Goal: Check status: Verify the current state of an ongoing process or item

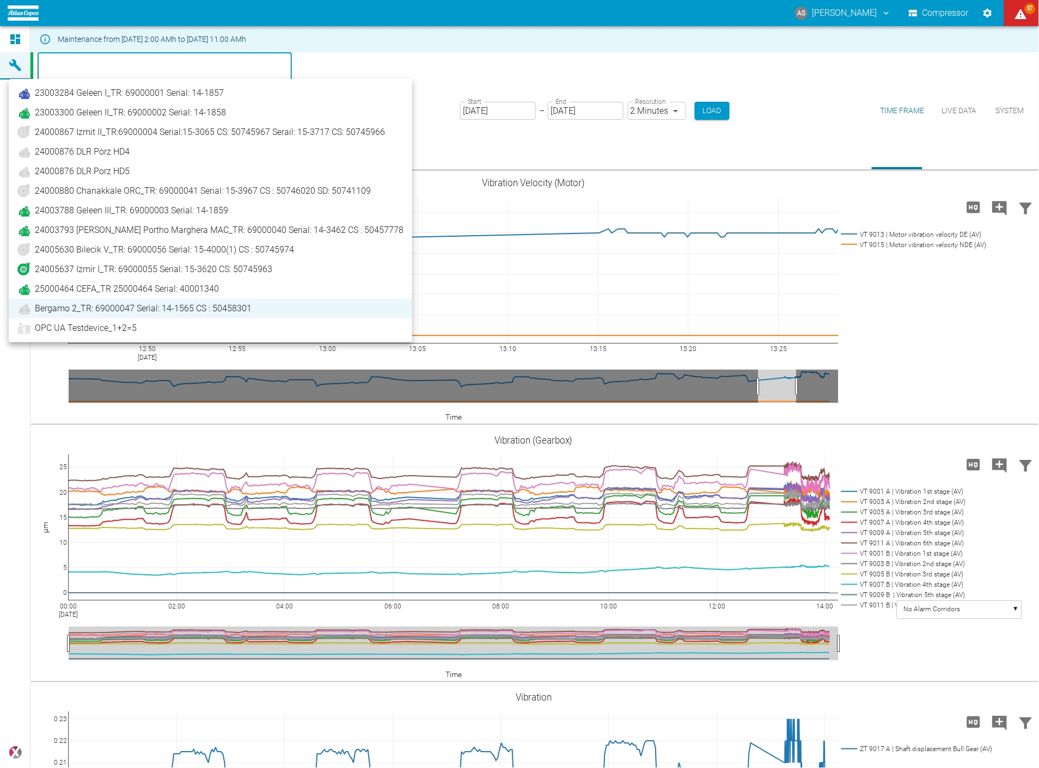
click at [157, 72] on body "AS [PERSON_NAME] Compressor 57 Dashboard Machines Analyses Reports Comments Mem…" at bounding box center [519, 384] width 1039 height 768
click at [86, 289] on span "25000464 CEFA_TR 25000464 Serial: 40001340" at bounding box center [127, 289] width 184 height 13
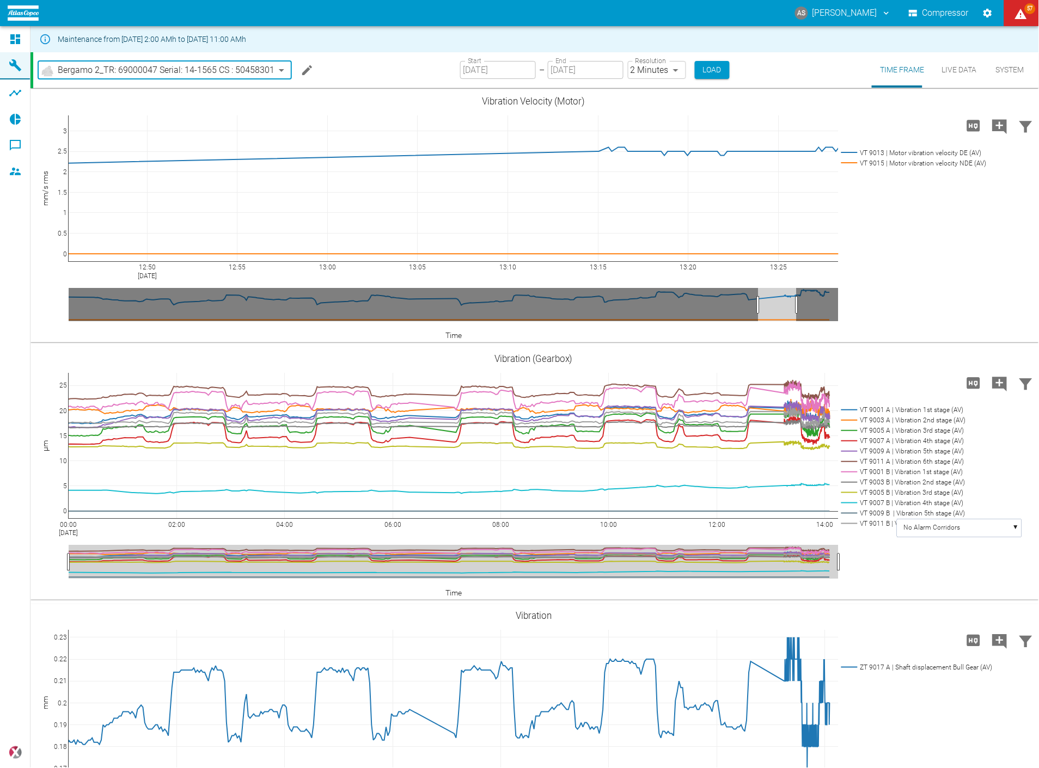
type input "44466a85-c59a-4c11-a2e3-eeff928b5c1e"
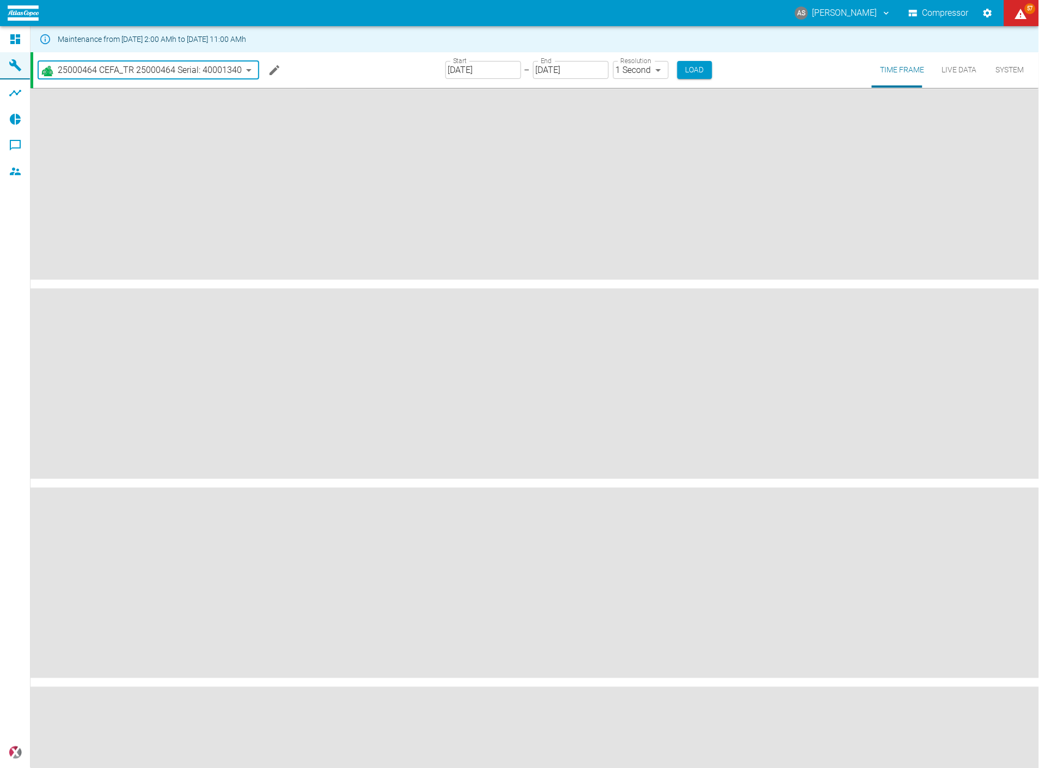
click at [607, 71] on body "AS [PERSON_NAME] Compressor 57 Dashboard Machines Analyses Reports Comments Mem…" at bounding box center [519, 384] width 1039 height 768
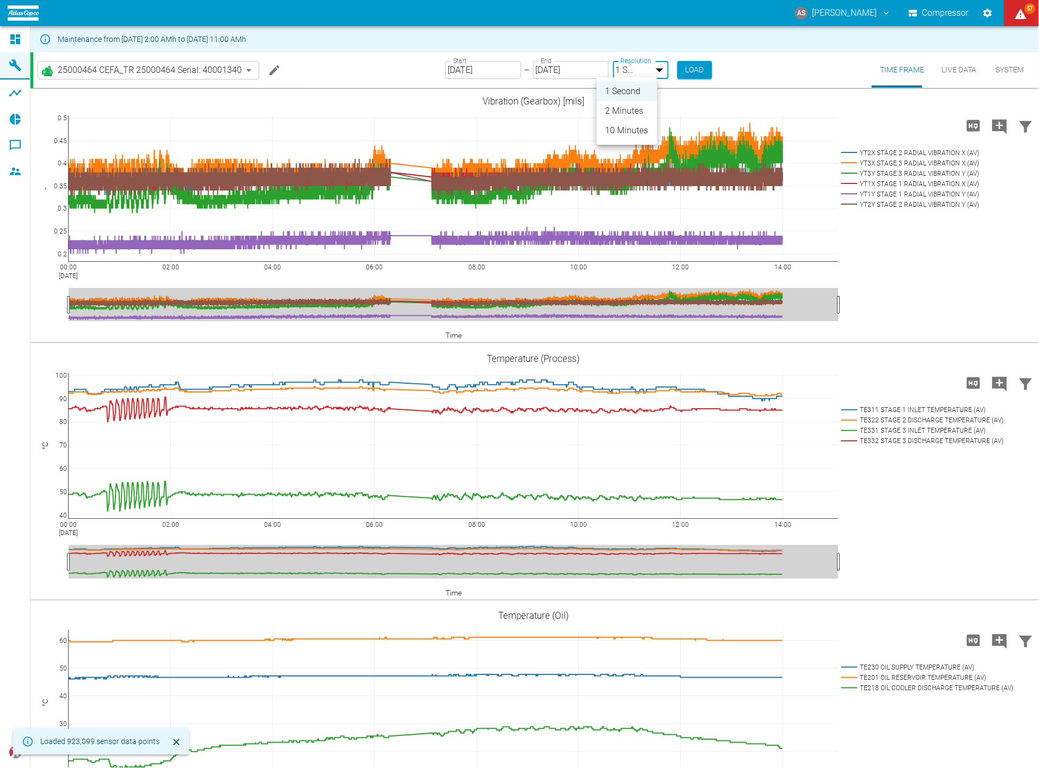
click at [621, 108] on li "2 Minutes" at bounding box center [627, 111] width 60 height 20
click at [681, 66] on div at bounding box center [519, 384] width 1039 height 768
type input "2min"
click at [680, 69] on button "Load" at bounding box center [695, 70] width 35 height 18
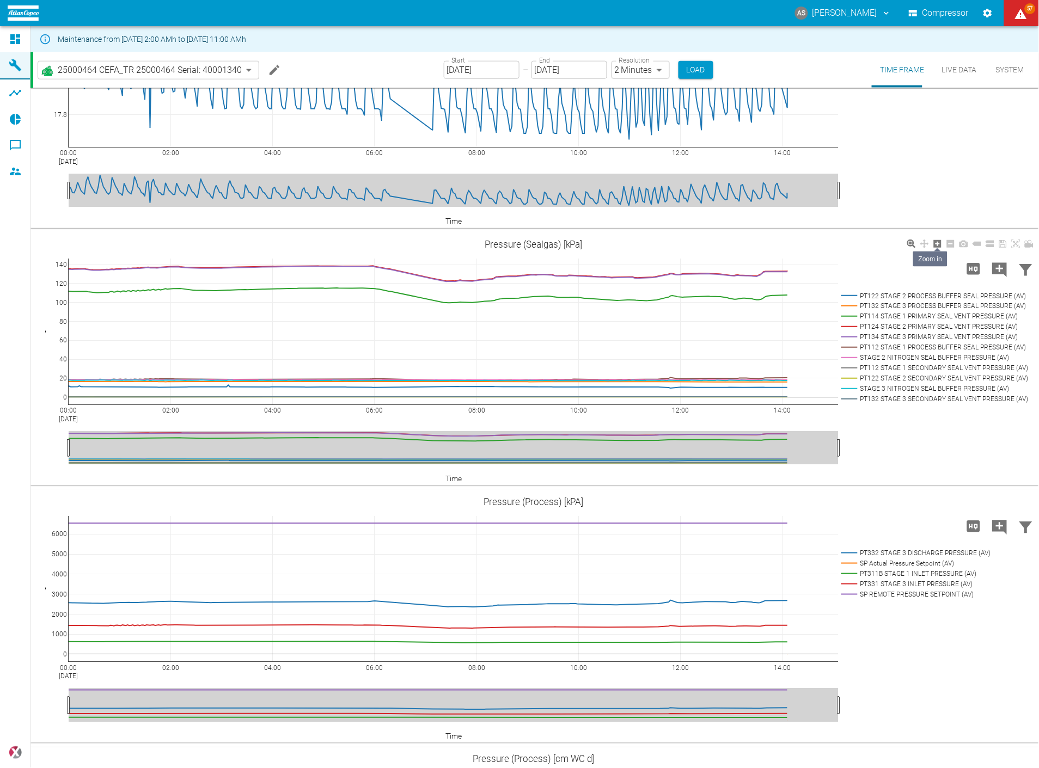
scroll to position [1573, 0]
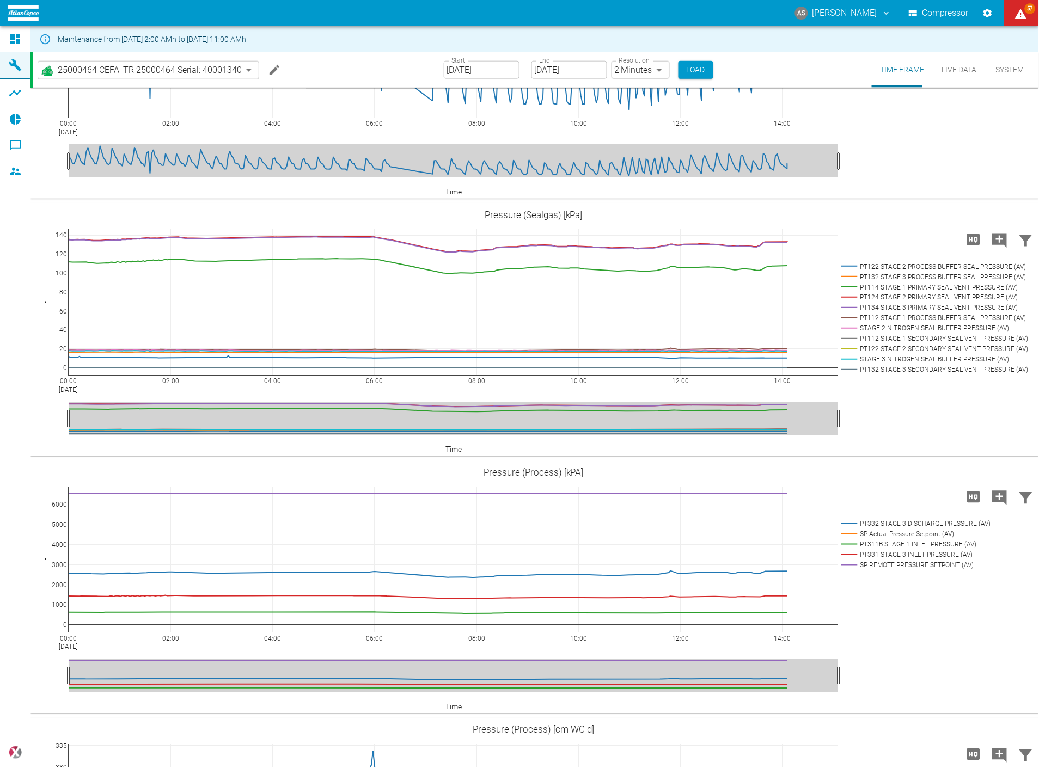
click at [922, 180] on div "00:00 [DATE] 02:00 04:00 06:00 08:00 10:00 12:00 14:00 17.8 18 18.2 18.4 STAGE …" at bounding box center [533, 72] width 1006 height 245
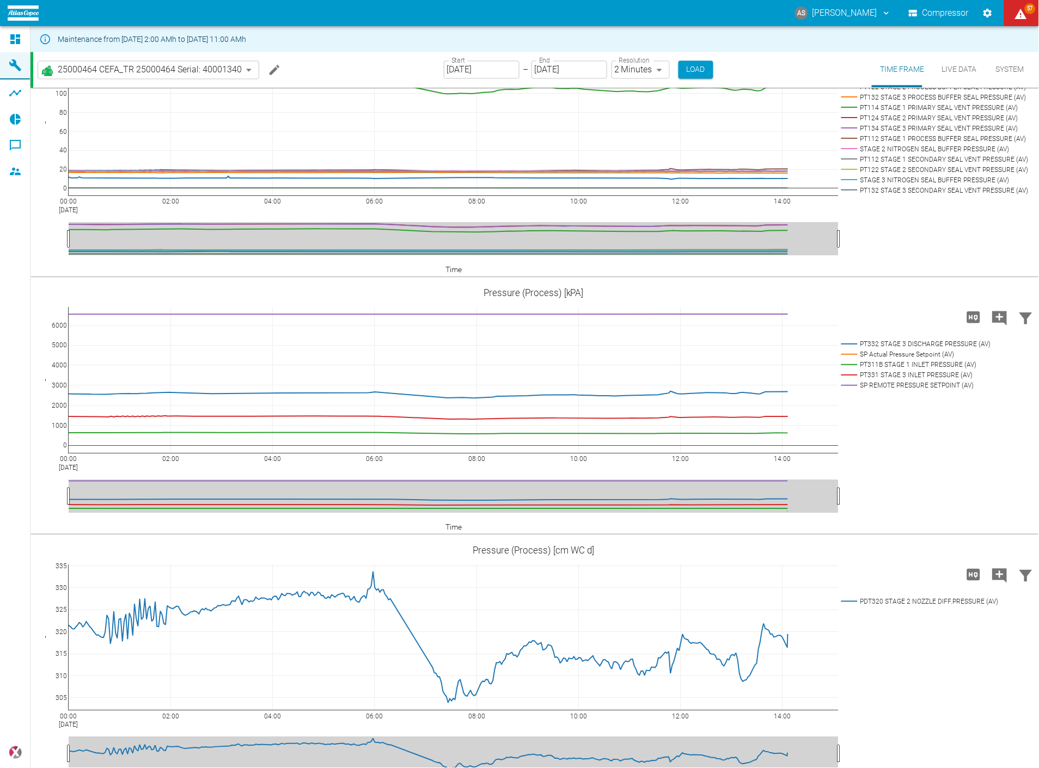
scroll to position [1754, 0]
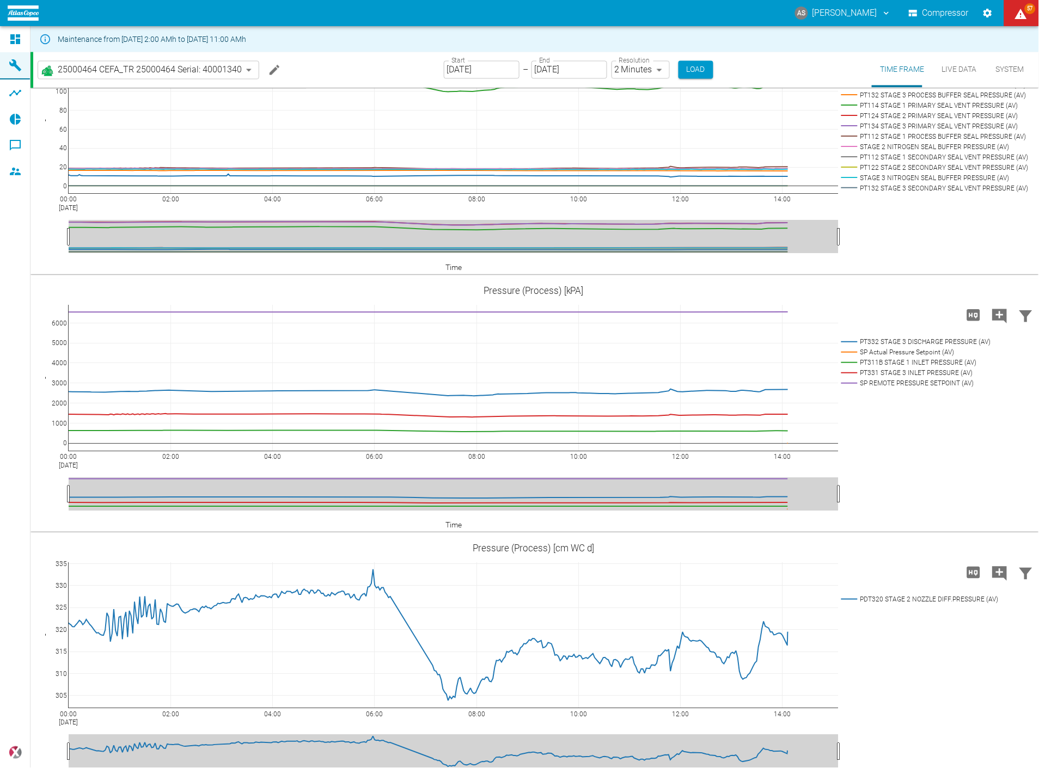
click at [946, 183] on rect at bounding box center [932, 178] width 187 height 10
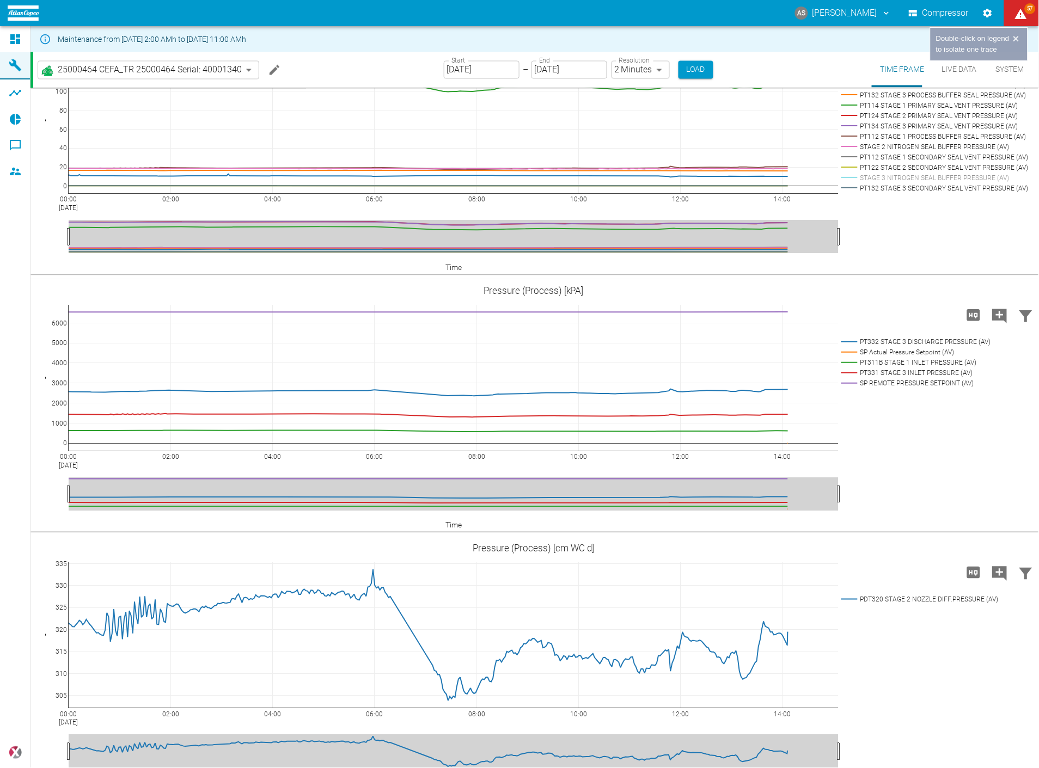
click at [946, 183] on rect at bounding box center [932, 178] width 187 height 10
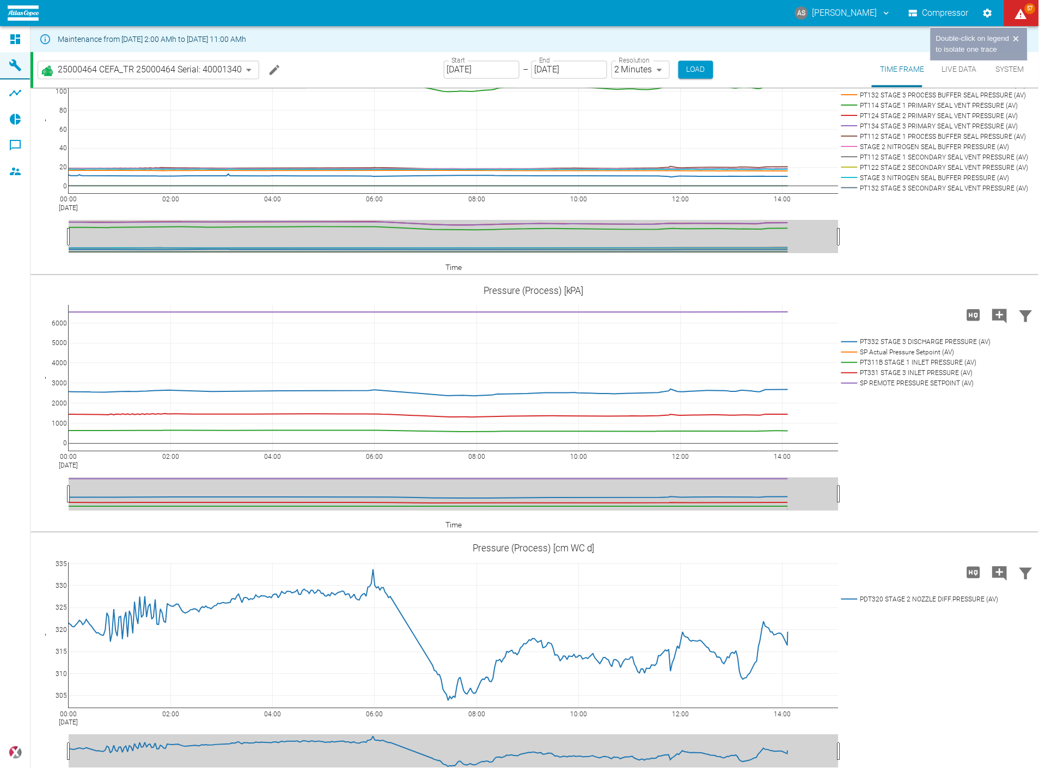
click at [946, 183] on rect at bounding box center [932, 178] width 187 height 10
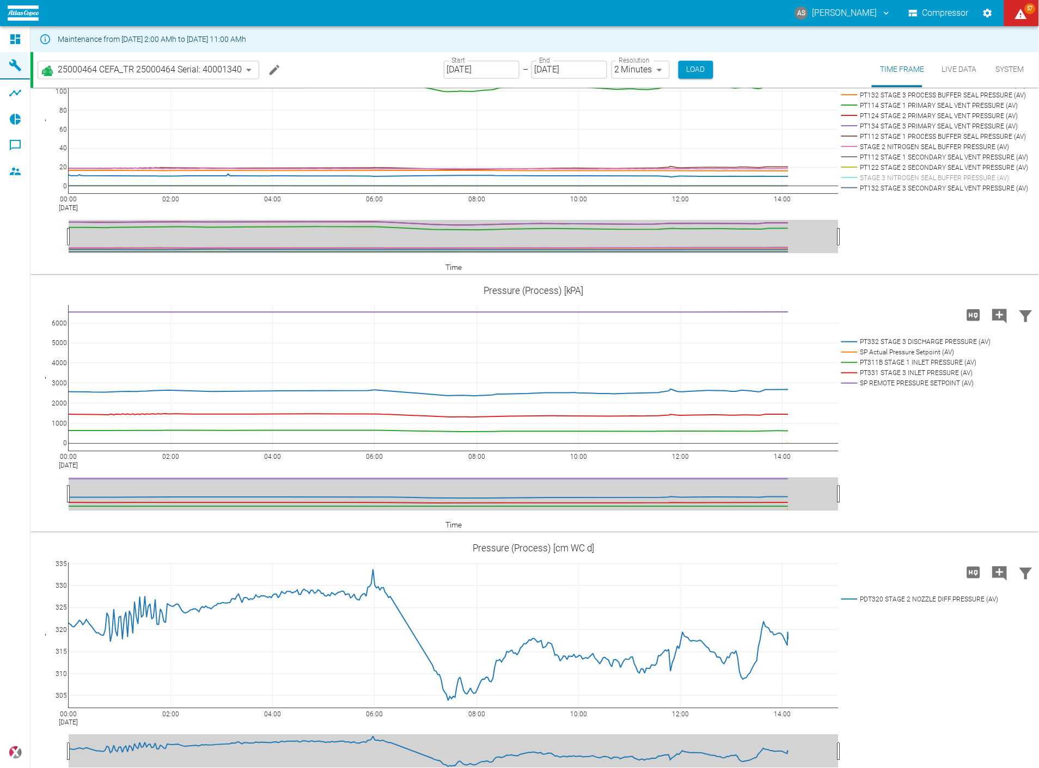
click at [946, 183] on rect at bounding box center [932, 178] width 187 height 10
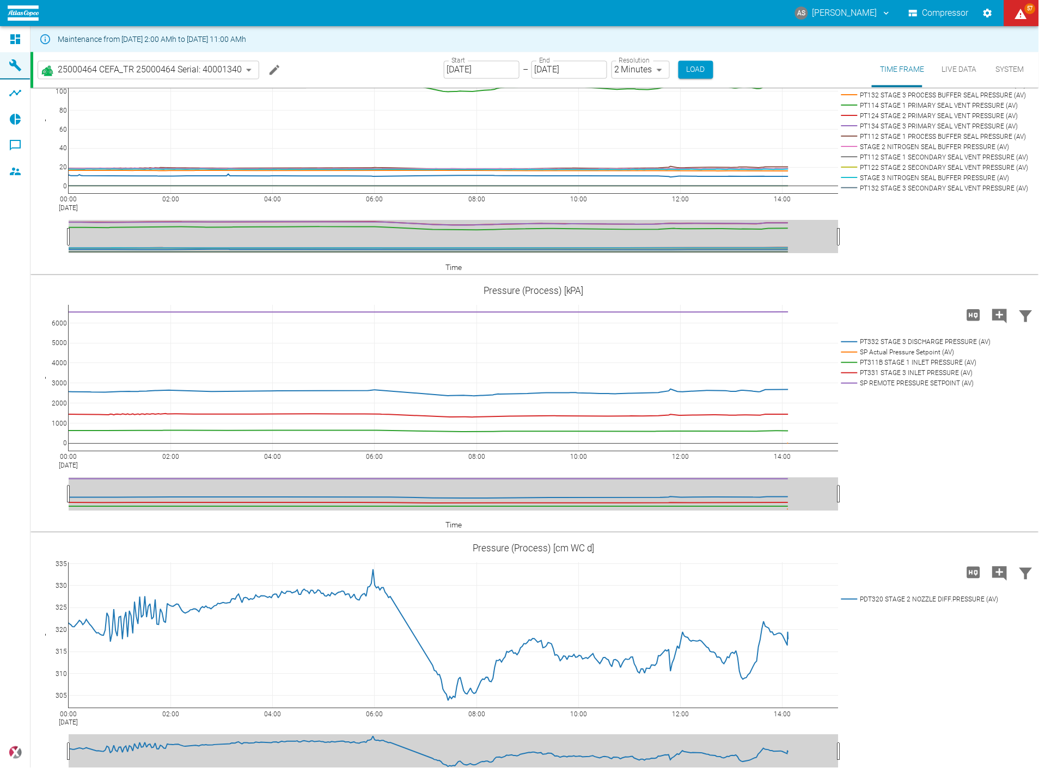
click at [946, 183] on rect at bounding box center [932, 178] width 187 height 10
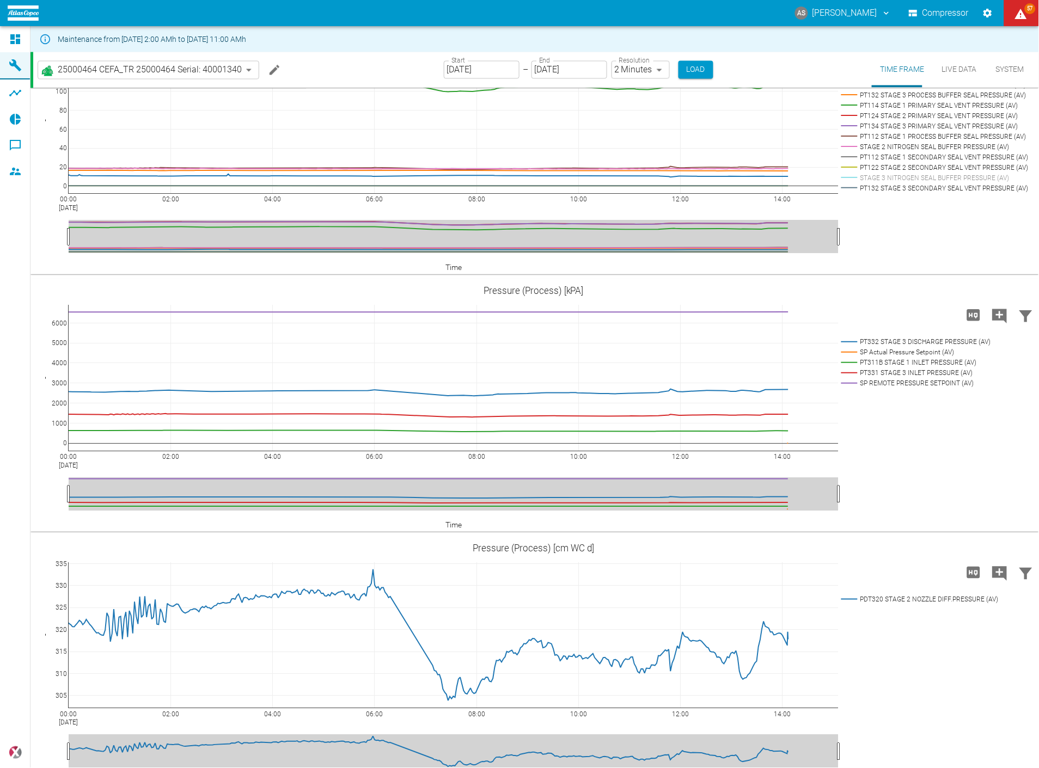
click at [946, 183] on rect at bounding box center [932, 178] width 187 height 10
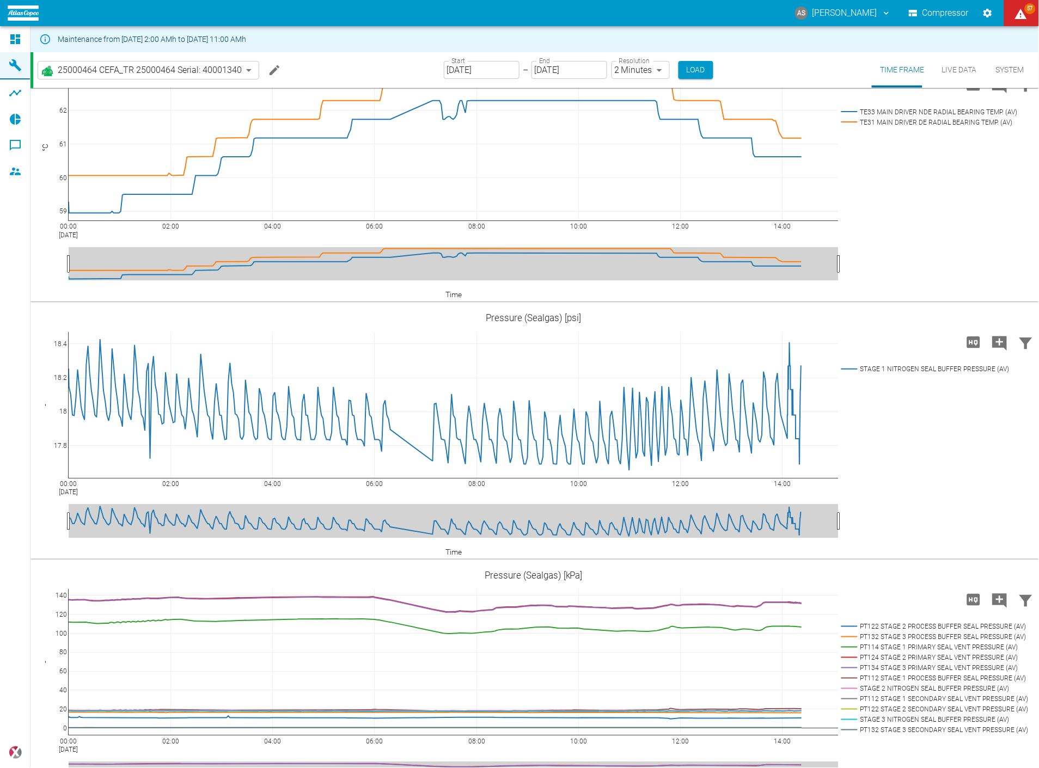
scroll to position [786, 0]
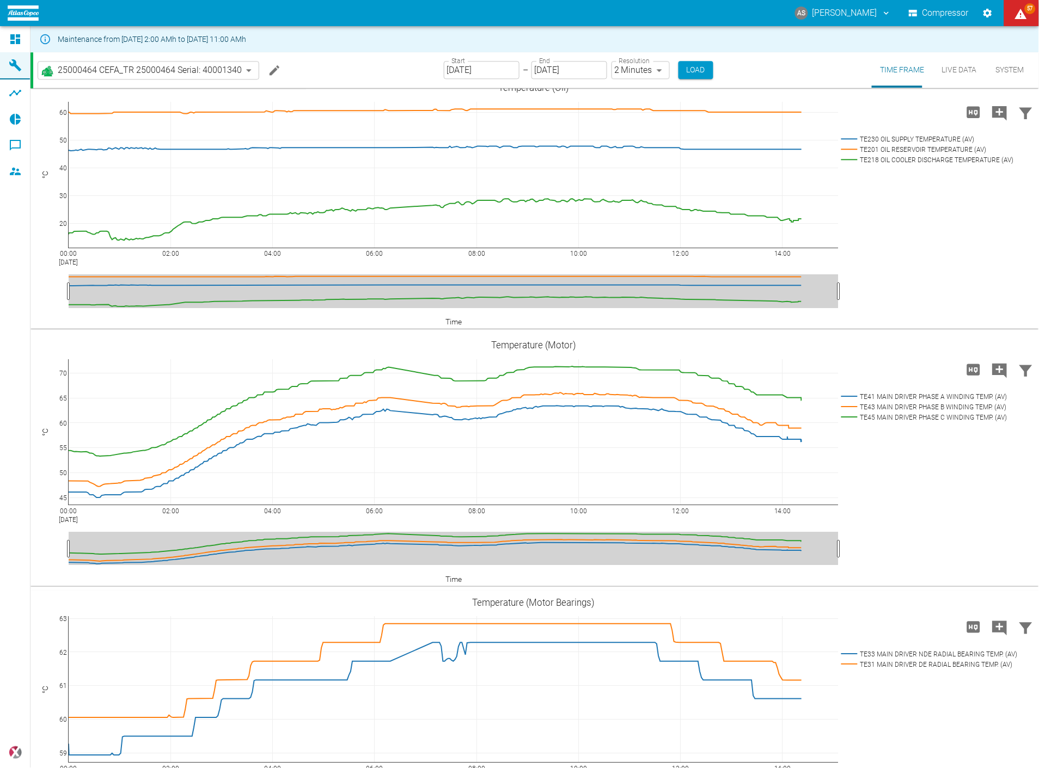
click at [955, 67] on button "Live Data" at bounding box center [959, 69] width 52 height 35
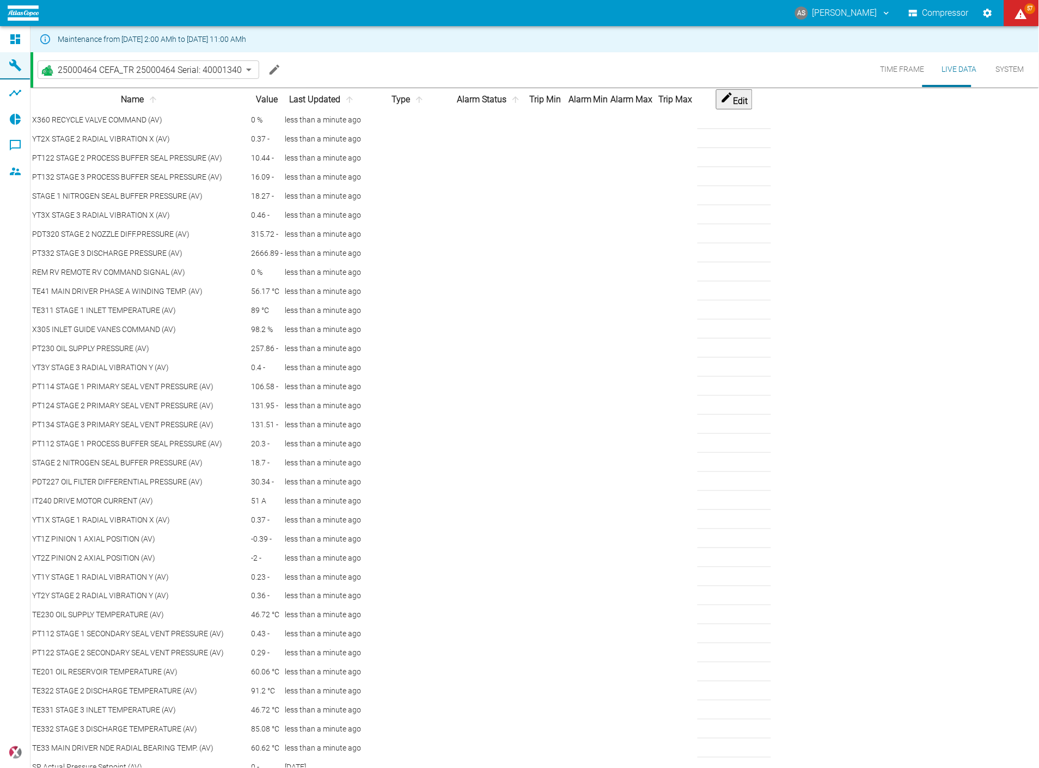
click at [455, 104] on th "Type" at bounding box center [409, 99] width 93 height 21
click at [424, 105] on icon "sort-type" at bounding box center [419, 100] width 10 height 10
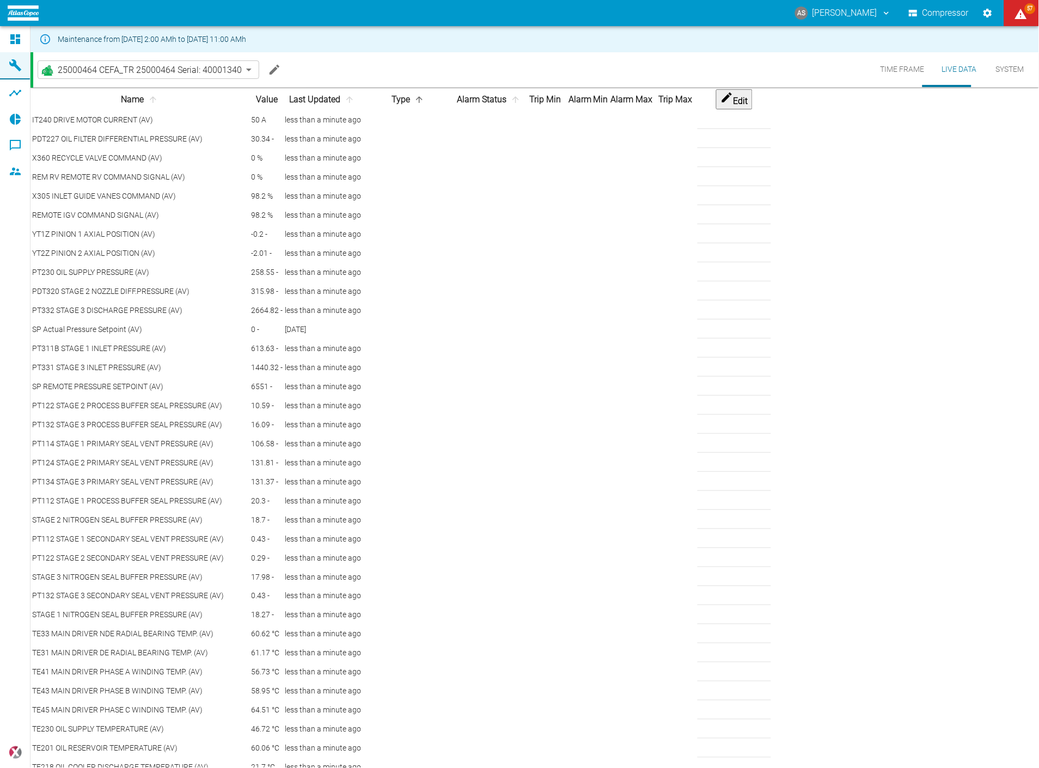
click at [283, 297] on div "315.98 -" at bounding box center [267, 291] width 32 height 11
click at [283, 297] on div "315.47 -" at bounding box center [267, 291] width 32 height 11
click at [915, 66] on button "Time Frame" at bounding box center [903, 69] width 62 height 35
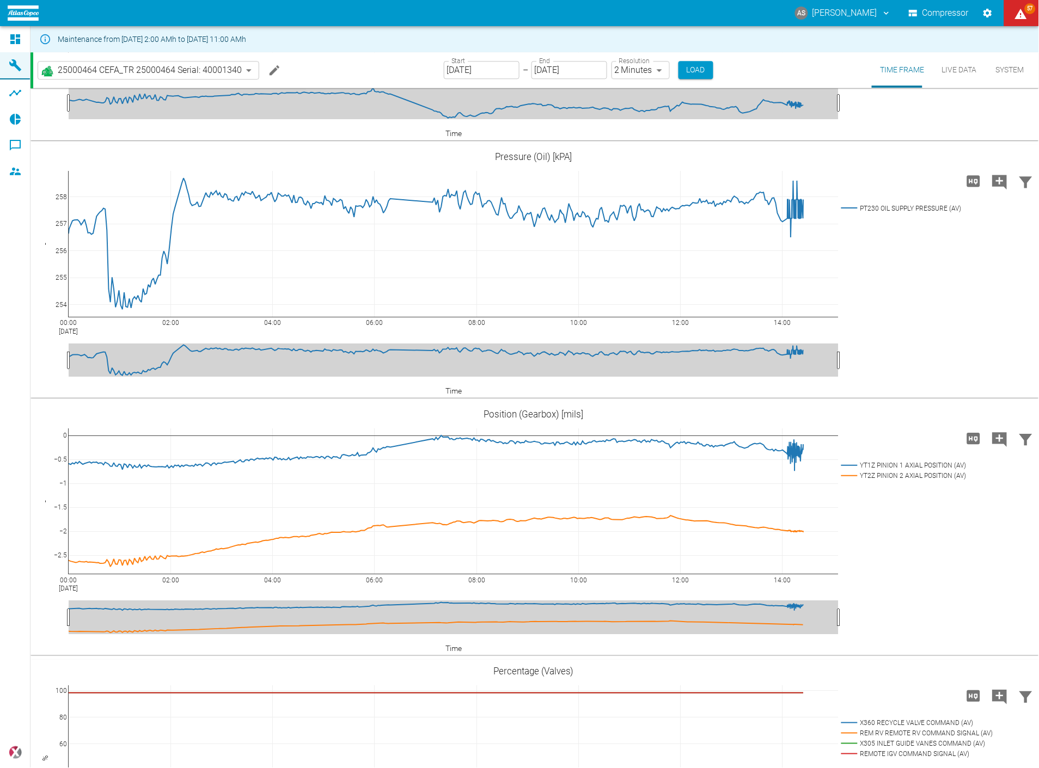
scroll to position [1996, 0]
drag, startPoint x: 439, startPoint y: 567, endPoint x: 453, endPoint y: 572, distance: 14.5
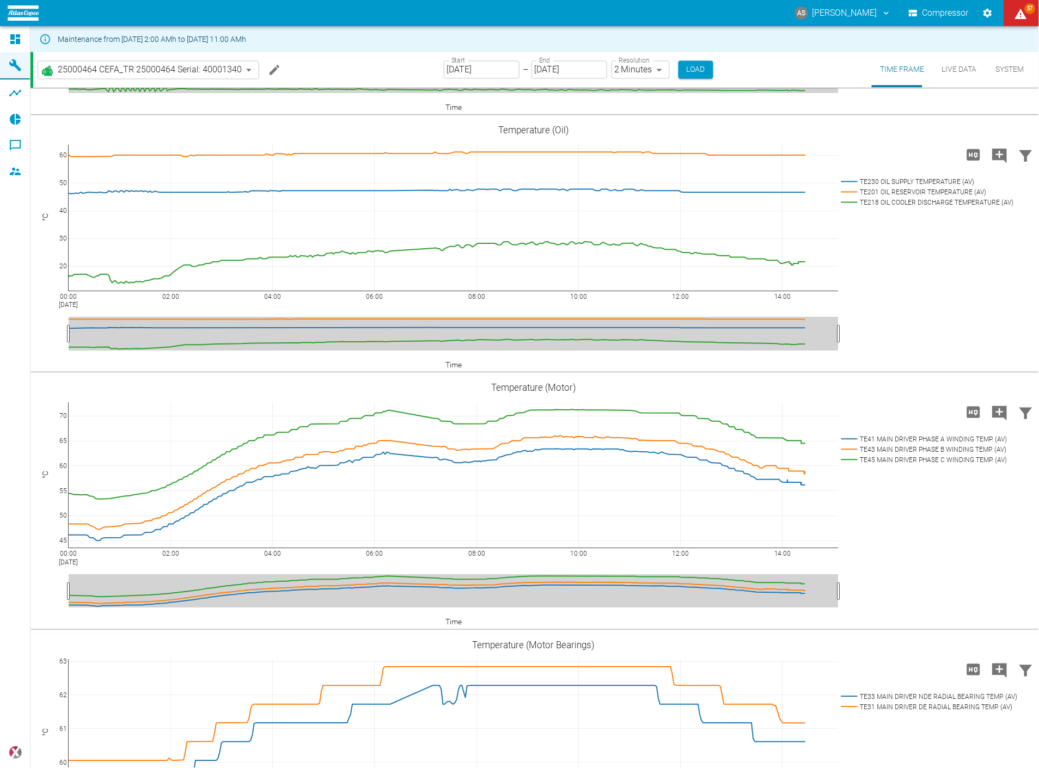
scroll to position [0, 0]
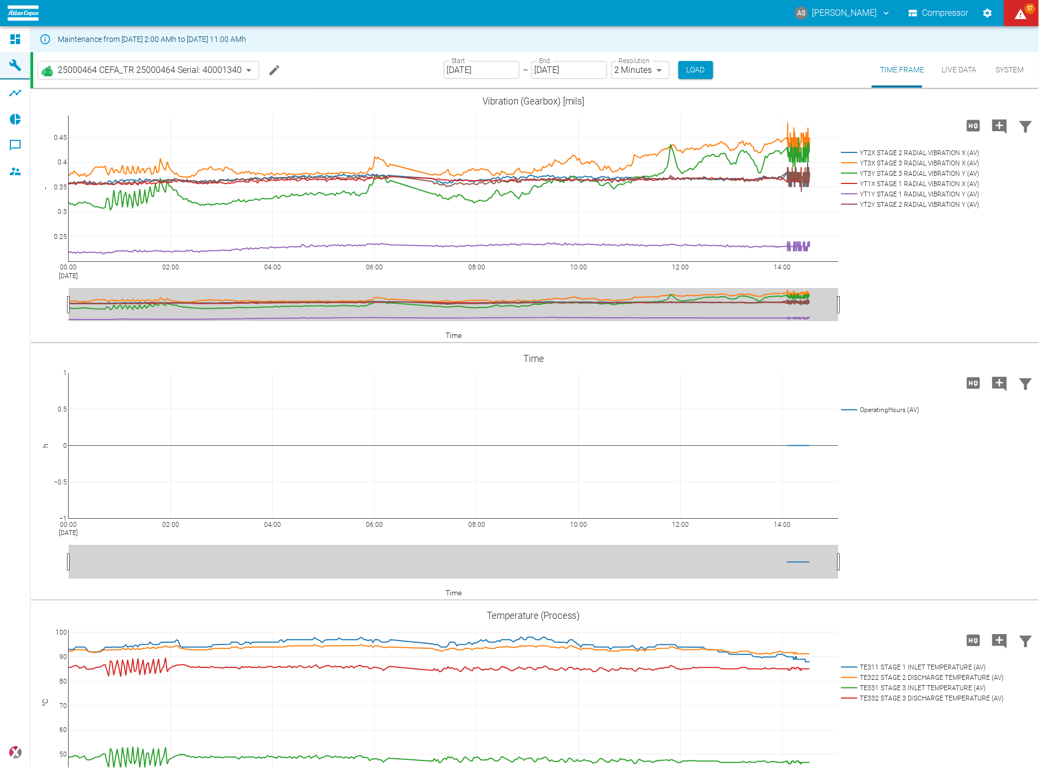
click at [961, 71] on button "Live Data" at bounding box center [959, 69] width 52 height 35
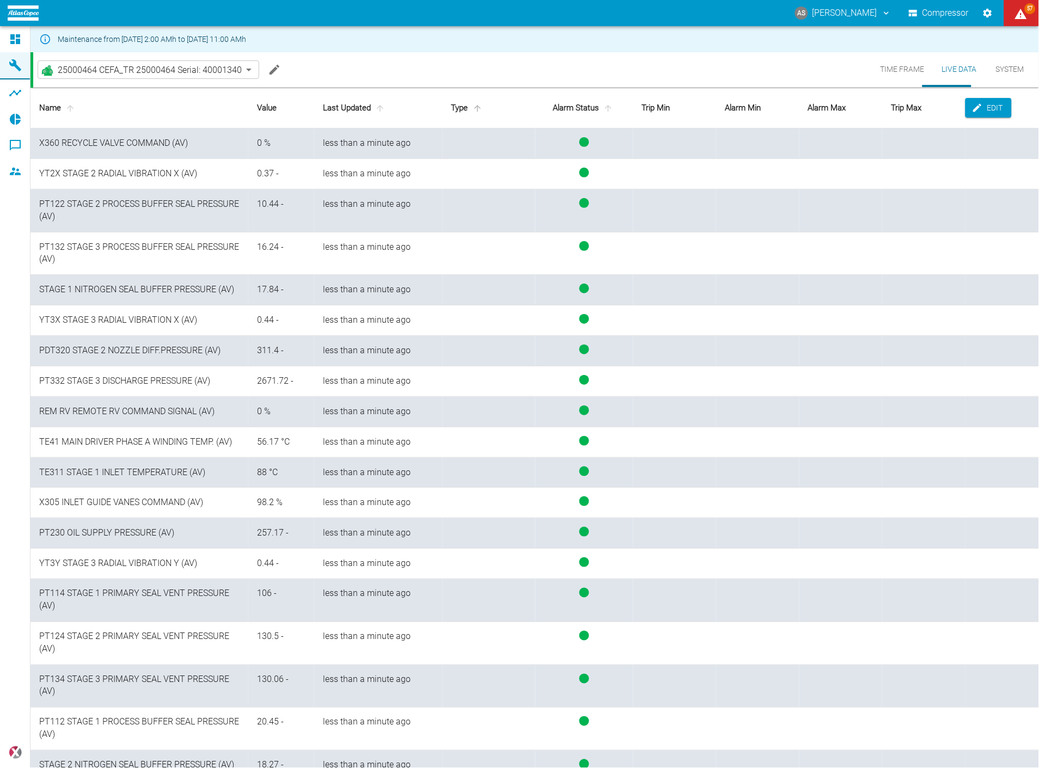
click at [476, 107] on icon "sort-type" at bounding box center [478, 108] width 10 height 10
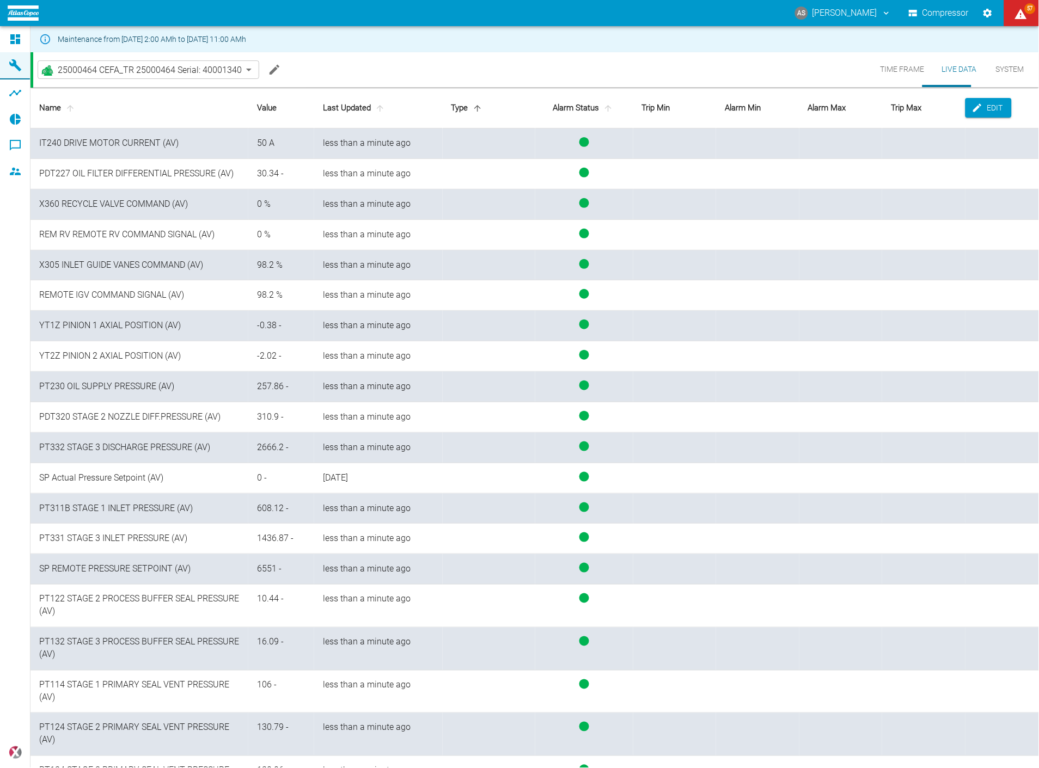
click at [459, 47] on div "Maintenance from [DATE] 2:00 AMh to [DATE] 11:00 AMh" at bounding box center [534, 39] width 1008 height 26
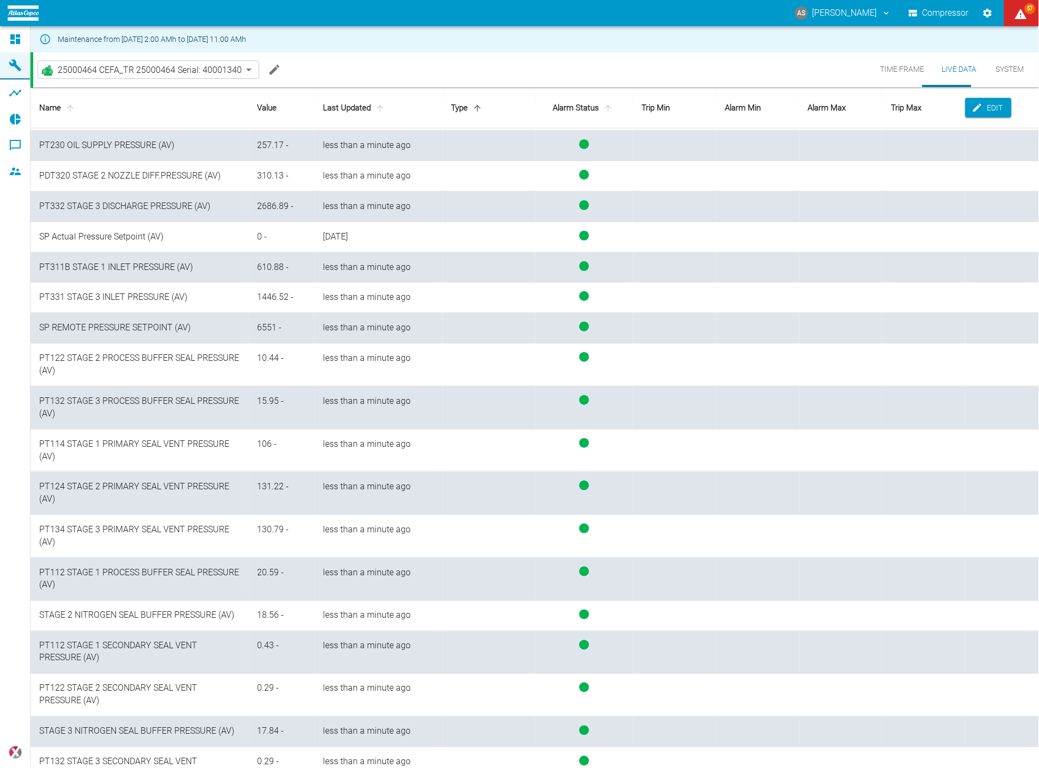
scroll to position [242, 0]
click at [284, 371] on td "10.44 -" at bounding box center [281, 364] width 66 height 43
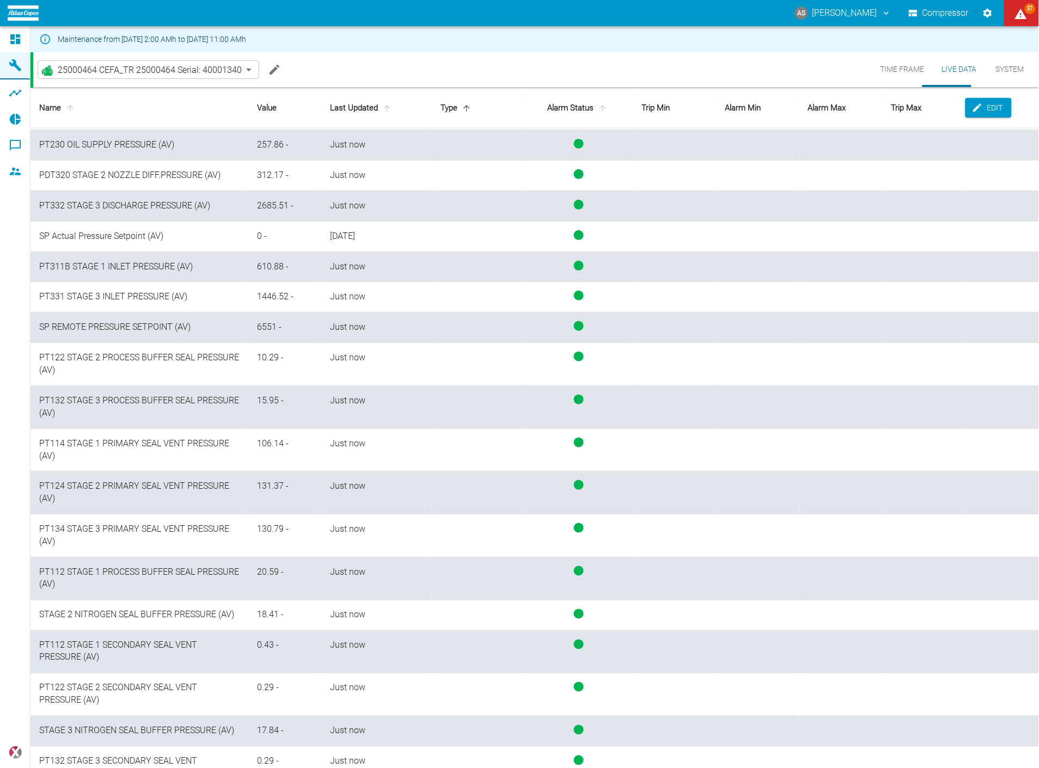
click at [199, 415] on td "PT132 STAGE 3 PROCESS BUFFER SEAL PRESSURE (AV)" at bounding box center [139, 407] width 218 height 43
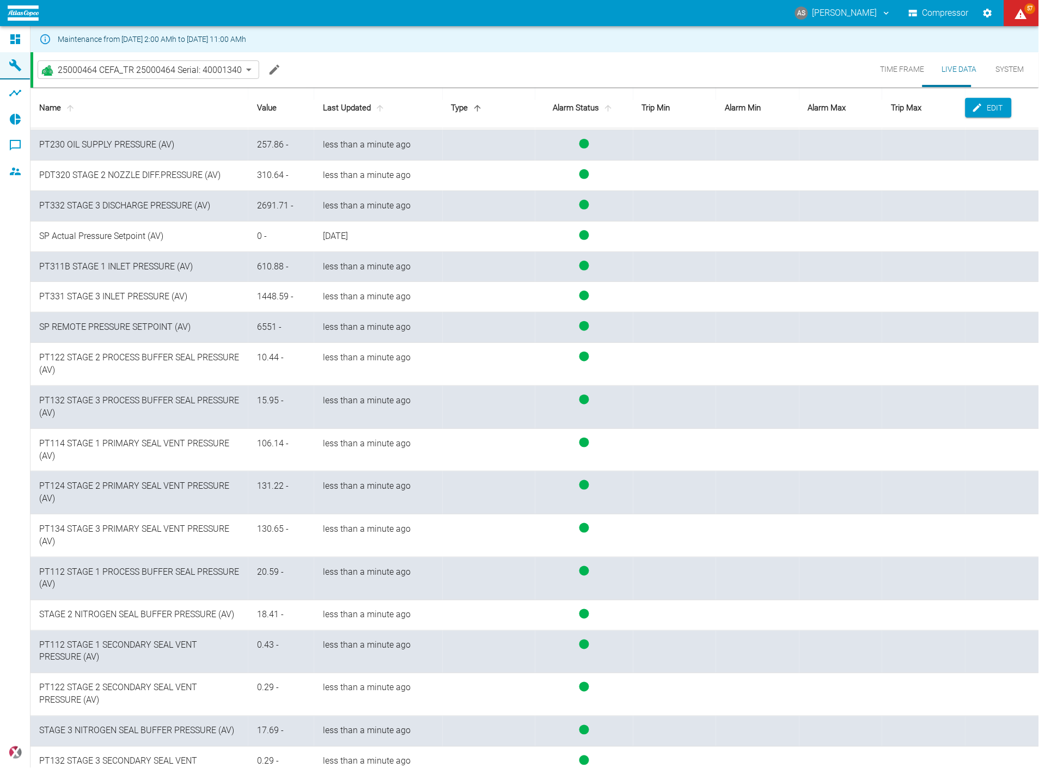
drag, startPoint x: 272, startPoint y: 371, endPoint x: 287, endPoint y: 363, distance: 16.6
click at [272, 371] on td "10.44 -" at bounding box center [281, 364] width 66 height 43
click at [280, 406] on div "15.95 -" at bounding box center [281, 401] width 48 height 13
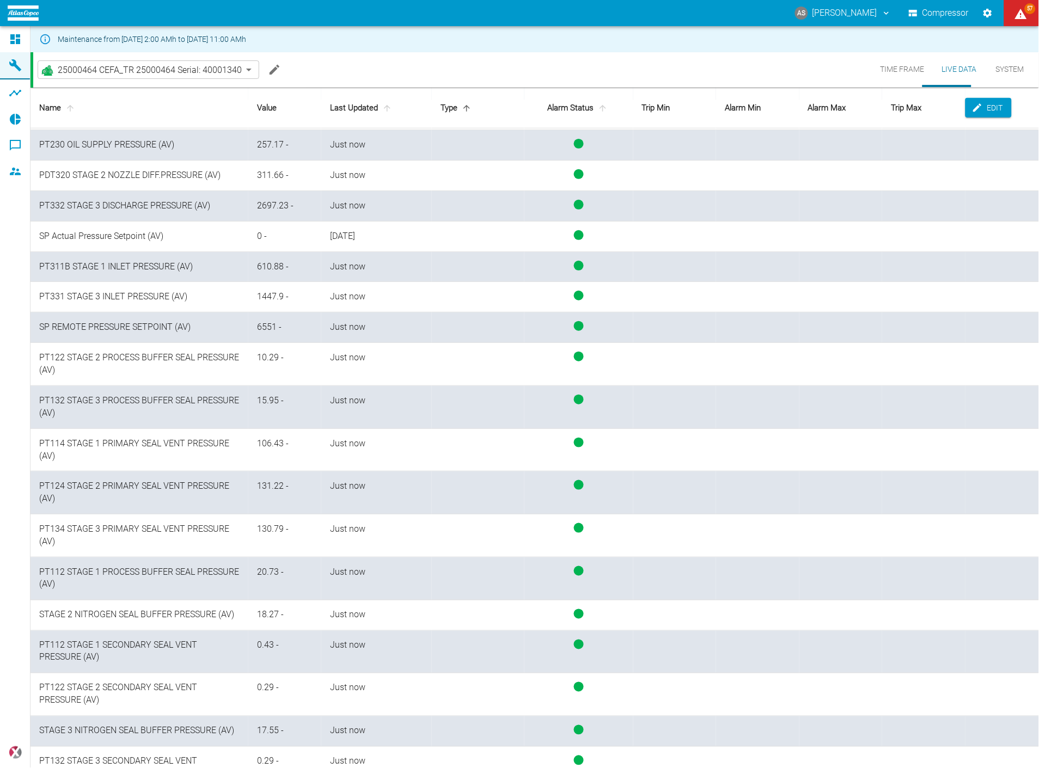
click at [552, 11] on div "AS Andreas Schmitt Compressor 57" at bounding box center [519, 13] width 1039 height 26
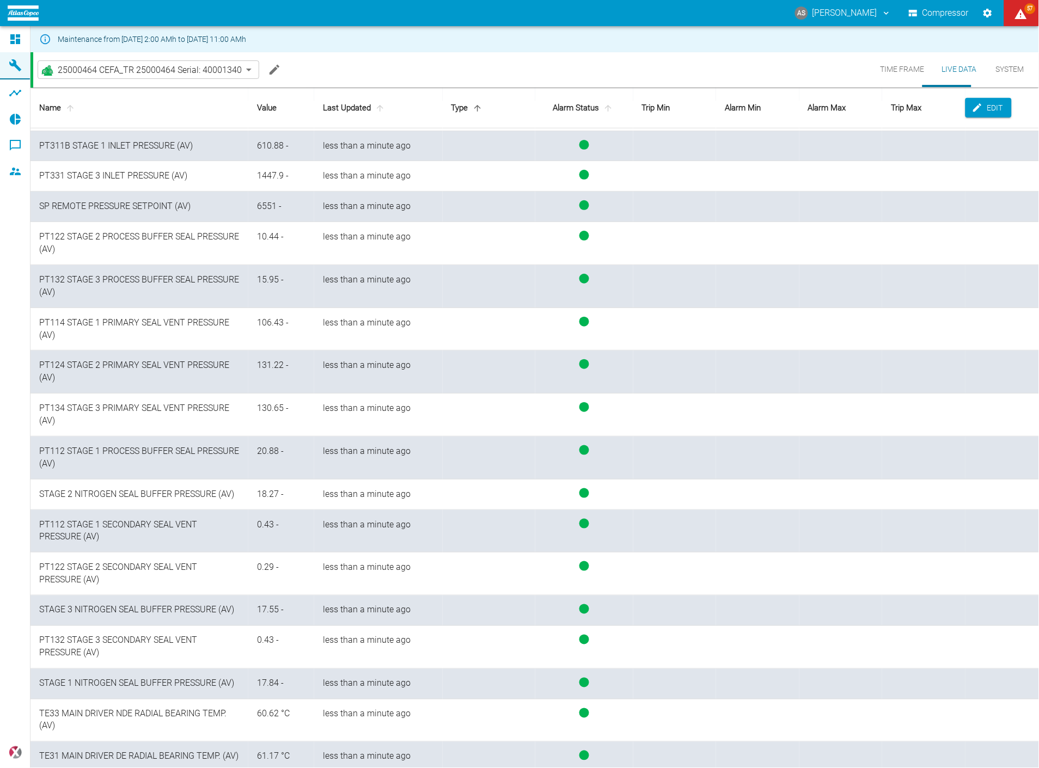
scroll to position [302, 0]
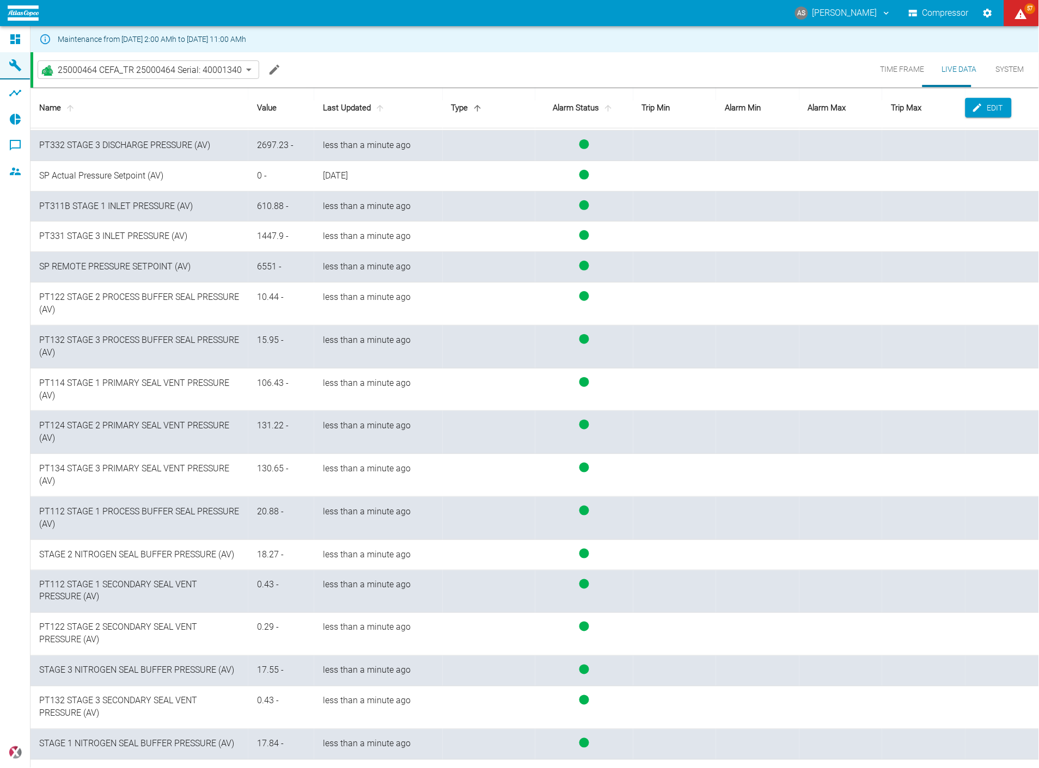
click at [93, 350] on td "PT132 STAGE 3 PROCESS BUFFER SEAL PRESSURE (AV)" at bounding box center [139, 347] width 218 height 43
click at [118, 352] on td "PT132 STAGE 3 PROCESS BUFFER SEAL PRESSURE (AV)" at bounding box center [139, 347] width 218 height 43
click at [107, 346] on td "PT132 STAGE 3 PROCESS BUFFER SEAL PRESSURE (AV)" at bounding box center [139, 347] width 218 height 43
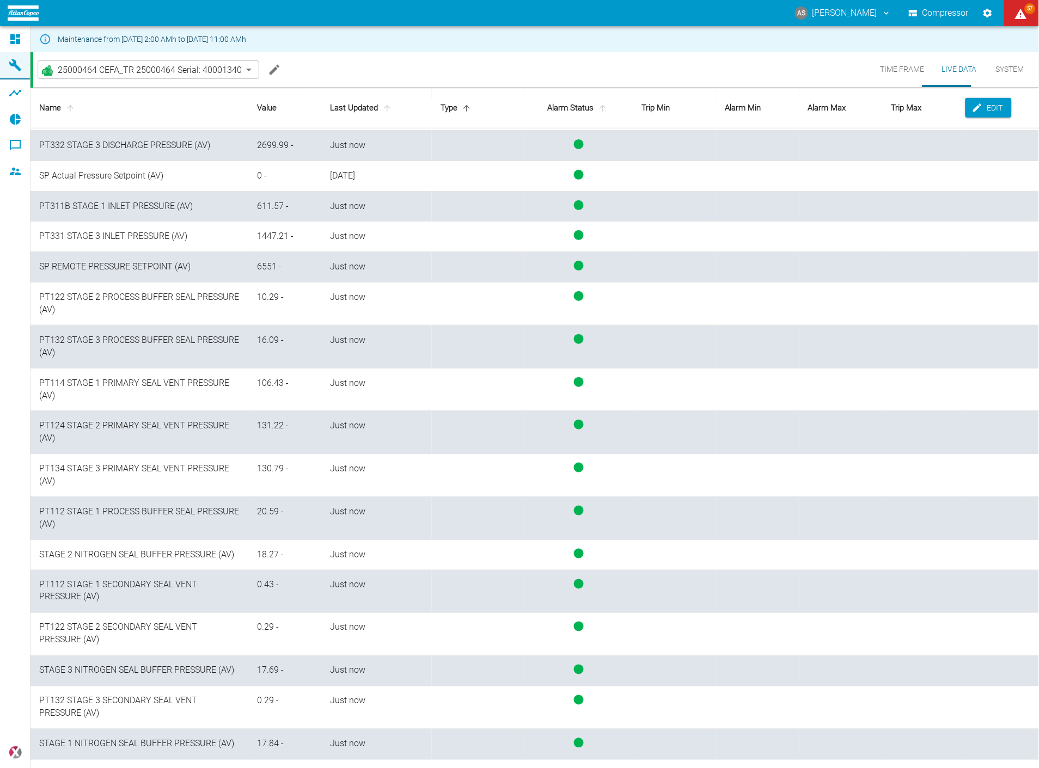
click at [497, 378] on td at bounding box center [478, 390] width 93 height 43
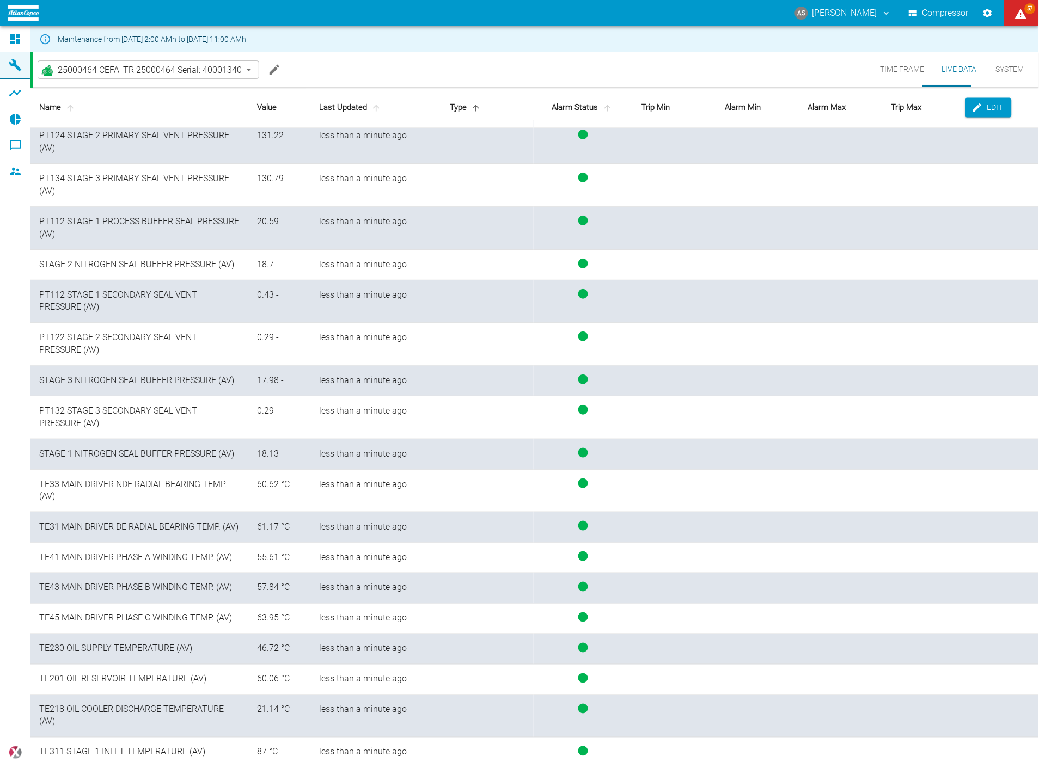
scroll to position [605, 0]
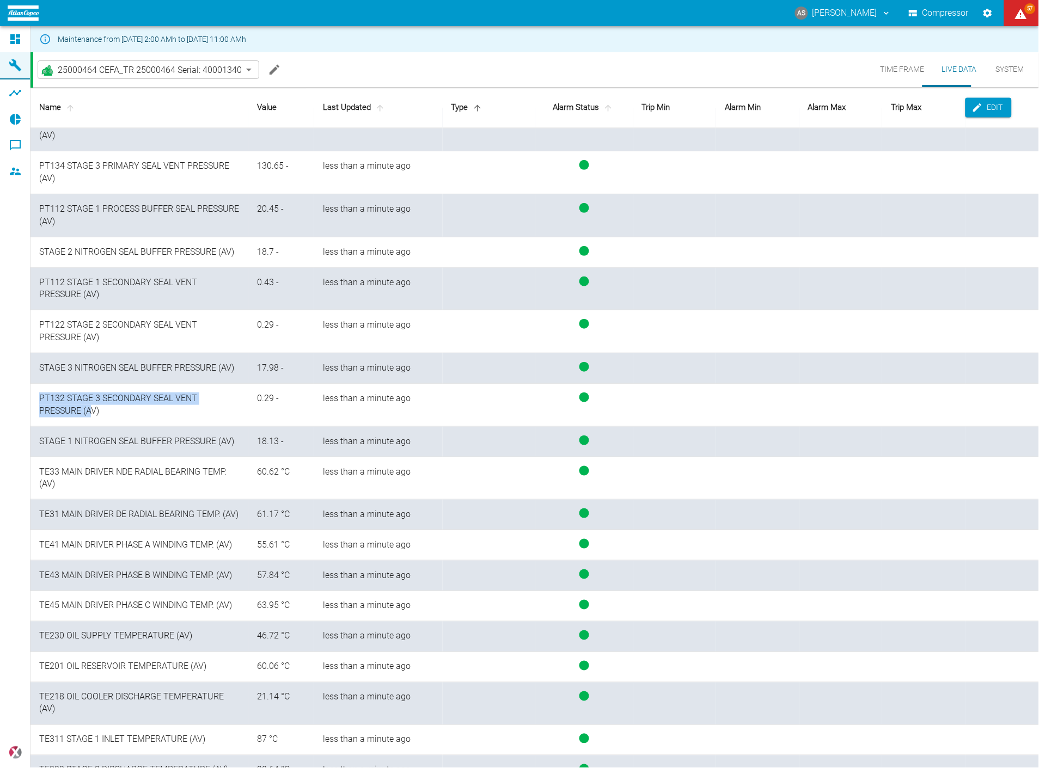
drag, startPoint x: 39, startPoint y: 393, endPoint x: 90, endPoint y: 411, distance: 54.2
click at [90, 411] on td "PT132 STAGE 3 SECONDARY SEAL VENT PRESSURE (AV)" at bounding box center [139, 405] width 218 height 43
click at [109, 416] on td "PT132 STAGE 3 SECONDARY SEAL VENT PRESSURE (AV)" at bounding box center [139, 405] width 218 height 43
click at [109, 415] on td "PT132 STAGE 3 SECONDARY SEAL VENT PRESSURE (AV)" at bounding box center [139, 405] width 218 height 43
click at [250, 409] on td "0.29 -" at bounding box center [281, 405] width 66 height 43
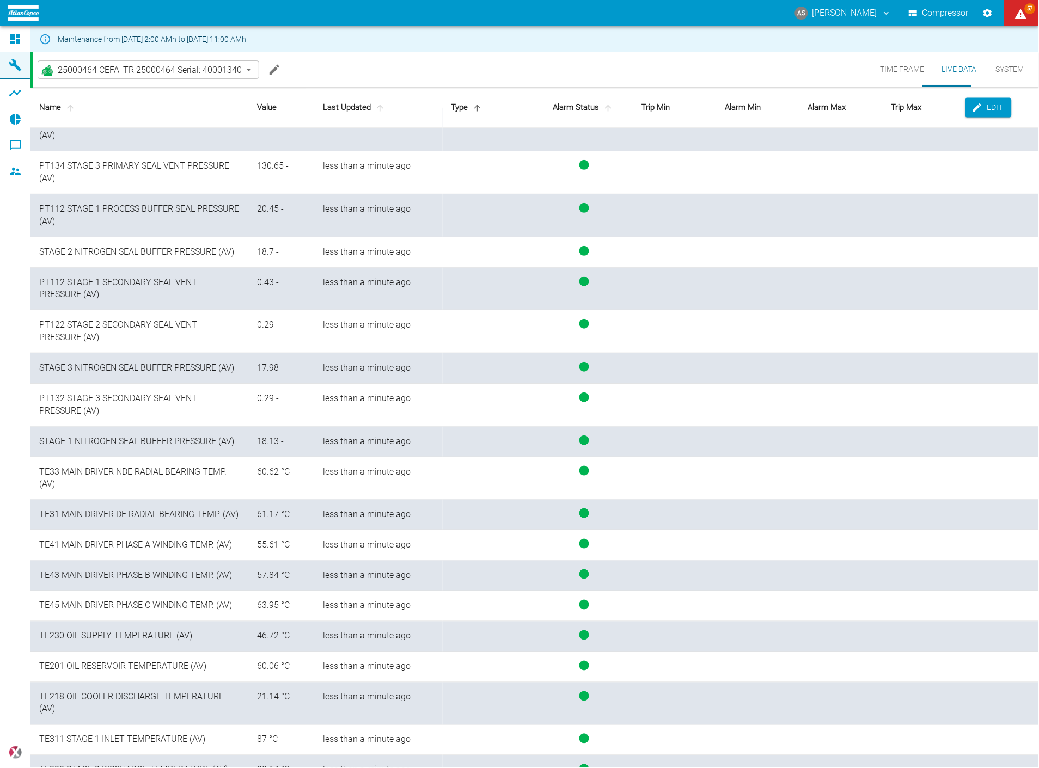
click at [432, 412] on td "less than a minute ago" at bounding box center [378, 405] width 129 height 43
